Goal: Information Seeking & Learning: Learn about a topic

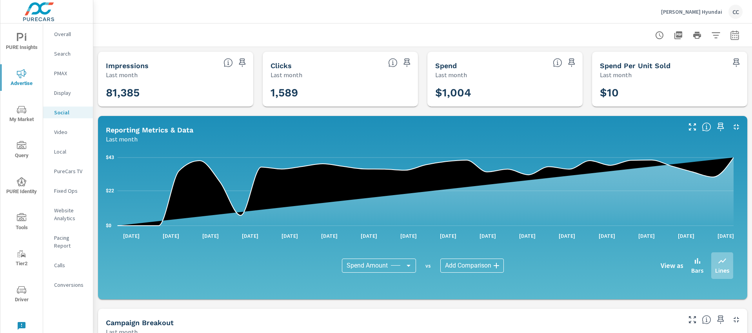
scroll to position [1129, 0]
click at [695, 14] on p "Bill Dodge Hyundai" at bounding box center [691, 11] width 61 height 7
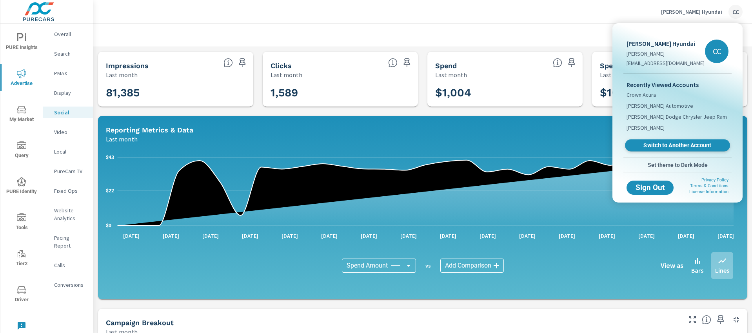
click at [668, 147] on span "Switch to Another Account" at bounding box center [677, 145] width 96 height 7
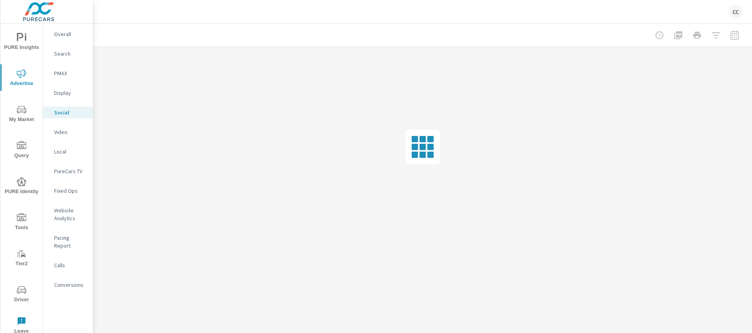
scroll to position [1129, 0]
click at [20, 116] on span "My Market" at bounding box center [22, 114] width 38 height 19
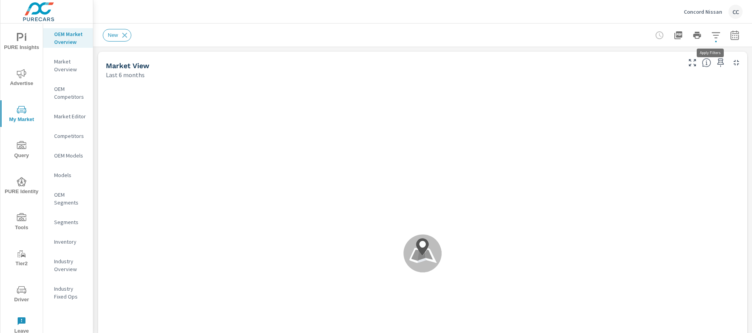
click at [713, 35] on icon "button" at bounding box center [715, 35] width 9 height 9
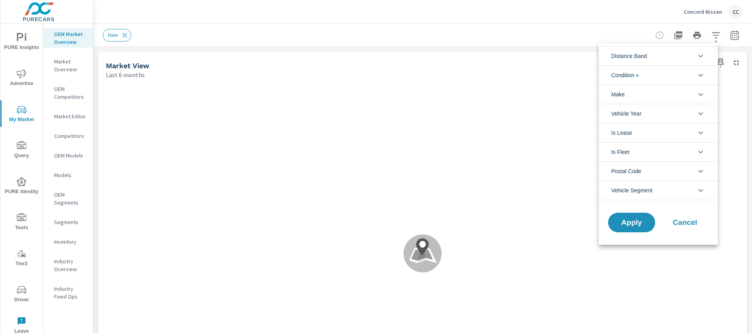
click at [673, 54] on li "Distance Band" at bounding box center [658, 55] width 119 height 19
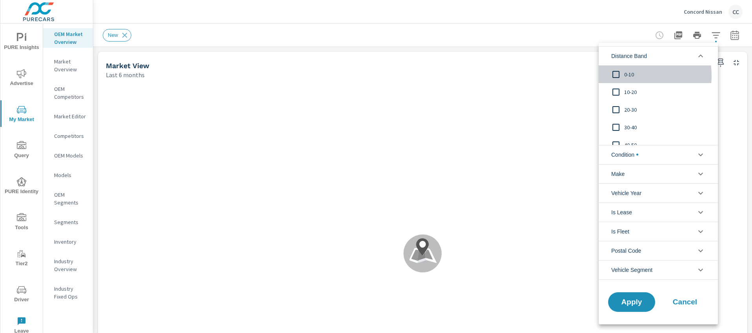
click at [628, 76] on span "0-10" at bounding box center [667, 74] width 86 height 9
click at [626, 88] on span "10-20" at bounding box center [667, 91] width 86 height 9
click at [622, 109] on input "filter options" at bounding box center [616, 110] width 16 height 16
click at [629, 152] on span "Condition" at bounding box center [624, 154] width 27 height 19
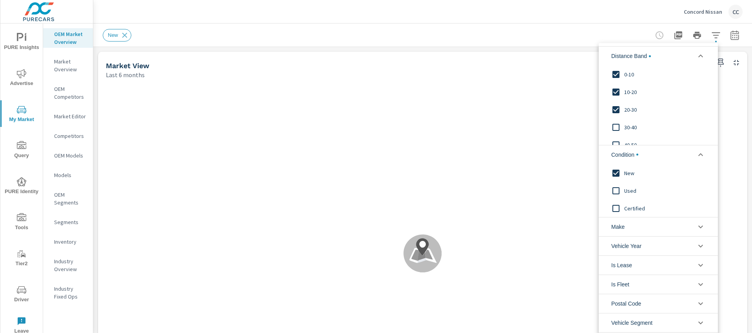
click at [637, 229] on li "Make" at bounding box center [658, 226] width 119 height 19
click at [629, 246] on span "Nissan" at bounding box center [667, 244] width 86 height 9
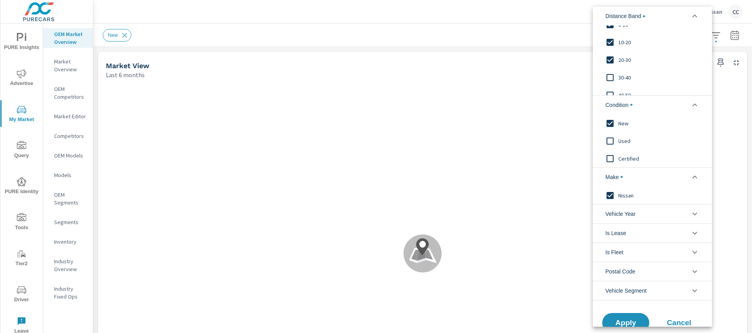
scroll to position [31, 0]
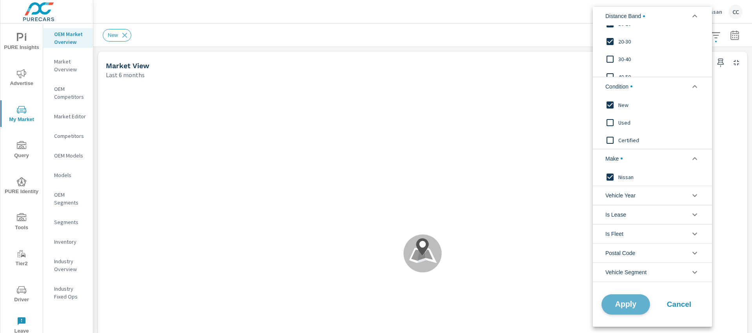
click at [630, 303] on span "Apply" at bounding box center [626, 304] width 32 height 7
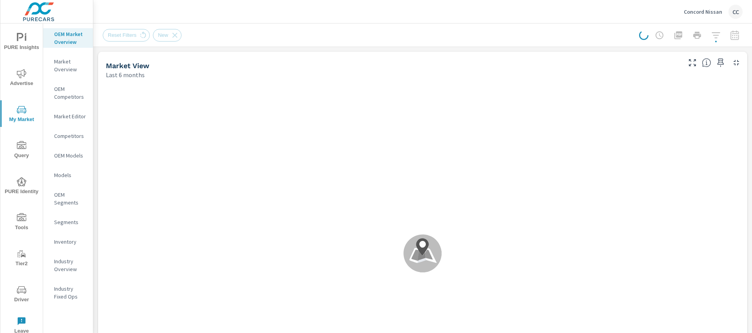
scroll to position [0, 0]
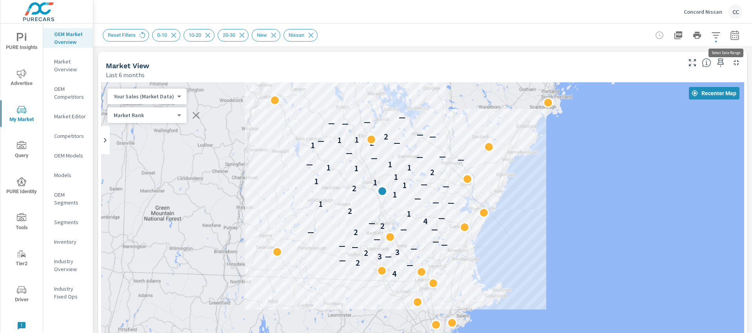
click at [730, 40] on button "button" at bounding box center [735, 35] width 16 height 16
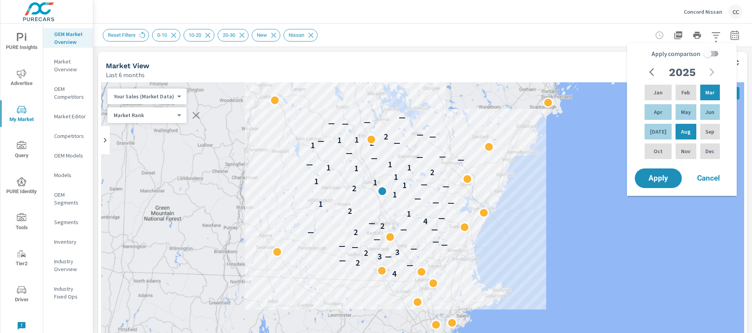
click at [708, 54] on input "Apply comparison" at bounding box center [707, 53] width 45 height 15
checkbox input "true"
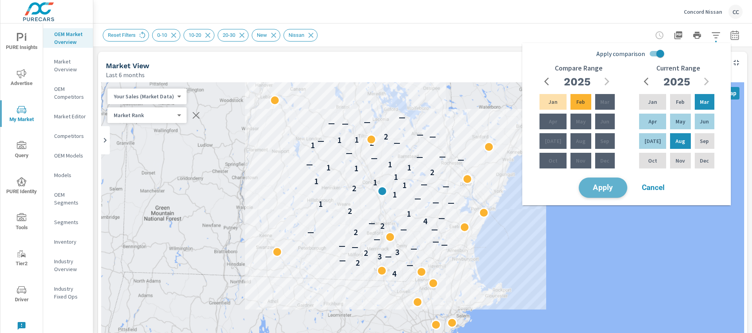
click at [607, 188] on span "Apply" at bounding box center [603, 187] width 32 height 7
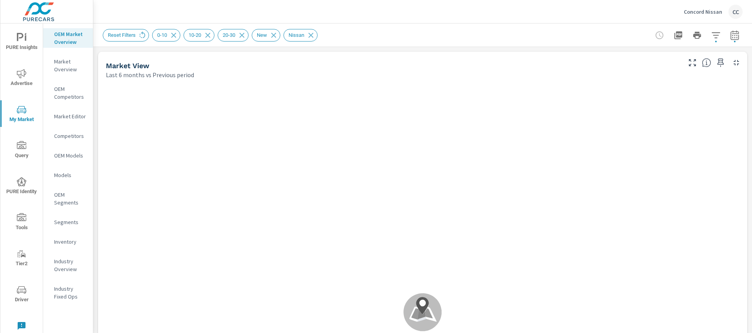
scroll to position [0, 0]
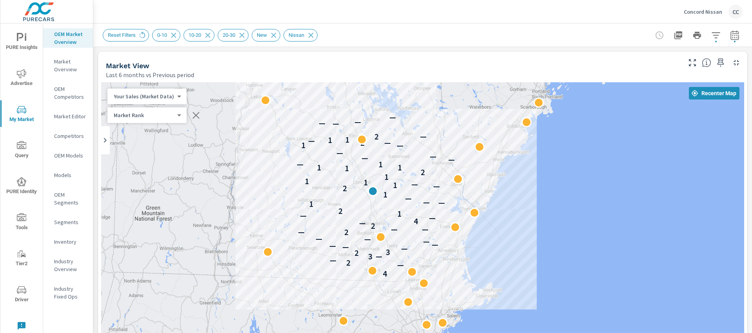
drag, startPoint x: 526, startPoint y: 270, endPoint x: 516, endPoint y: 210, distance: 60.0
click at [516, 210] on div "4 — 2 — — 3 2 3 — — — — — — — — 2 — — 2 — 4 — — 1 2 1 — — — 1 2 — 1 — 1 1 1 2 1…" at bounding box center [422, 300] width 643 height 436
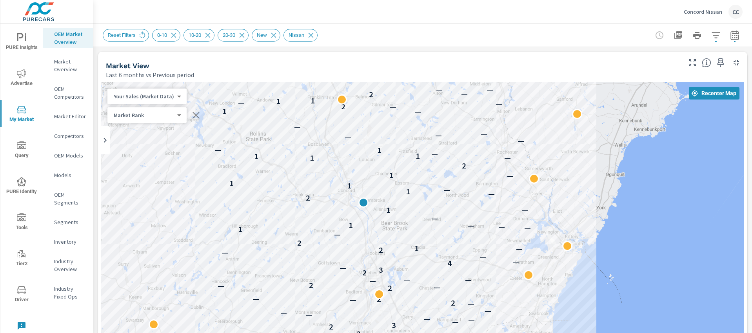
drag, startPoint x: 464, startPoint y: 256, endPoint x: 517, endPoint y: 298, distance: 67.3
click at [517, 298] on div "4 — — — 2 — — — 3 2 3 — — — — — — — 2 — 2 — 2 — — 2 — — — 2 3 — 4 — — — 2 — 1 2…" at bounding box center [422, 300] width 643 height 436
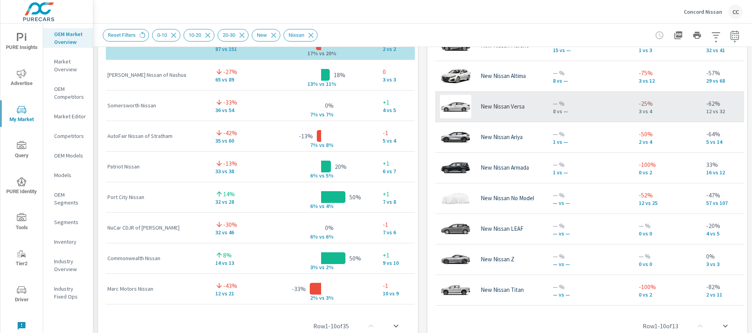
scroll to position [97, 0]
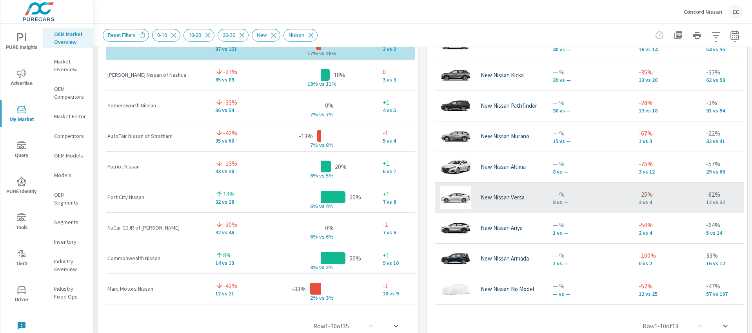
scroll to position [537, 0]
